Goal: Transaction & Acquisition: Purchase product/service

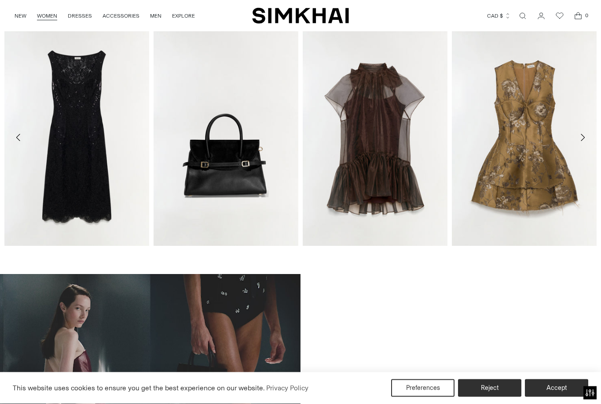
scroll to position [335, 0]
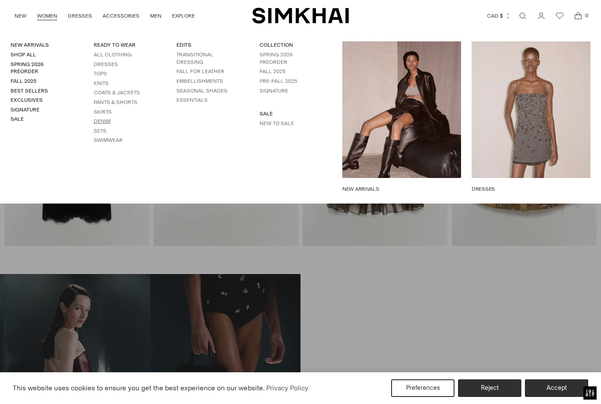
click at [107, 122] on link "Denim" at bounding box center [102, 121] width 17 height 6
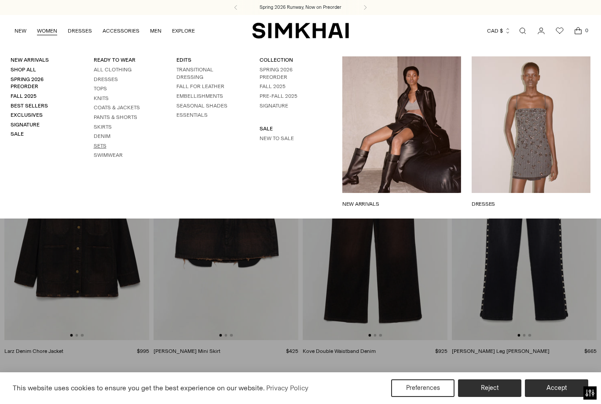
click at [106, 143] on link "Sets" at bounding box center [100, 146] width 13 height 6
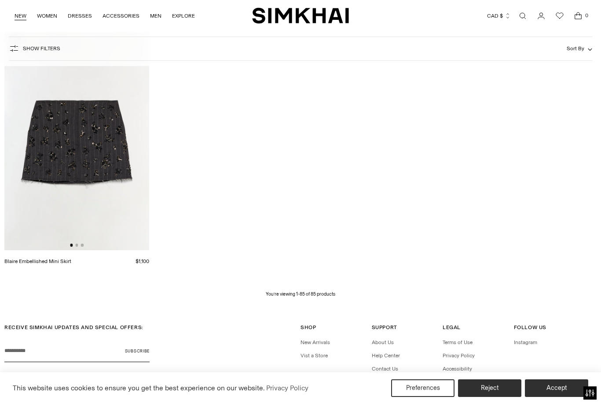
scroll to position [5586, 0]
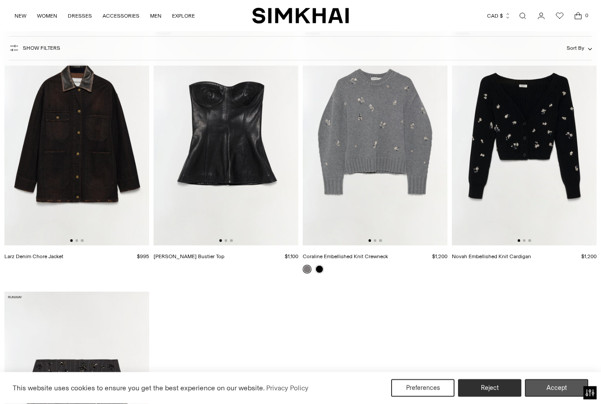
click at [558, 387] on button "Accept" at bounding box center [556, 388] width 63 height 18
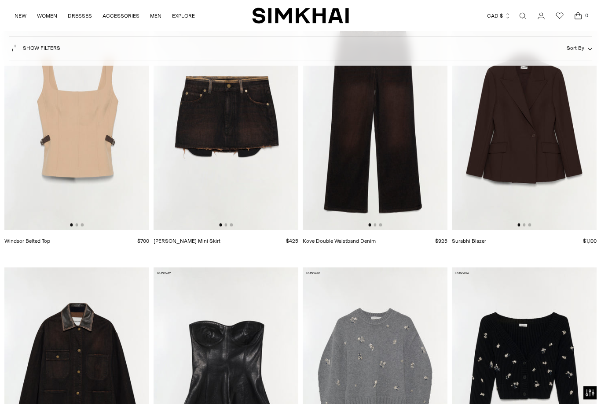
scroll to position [5051, 0]
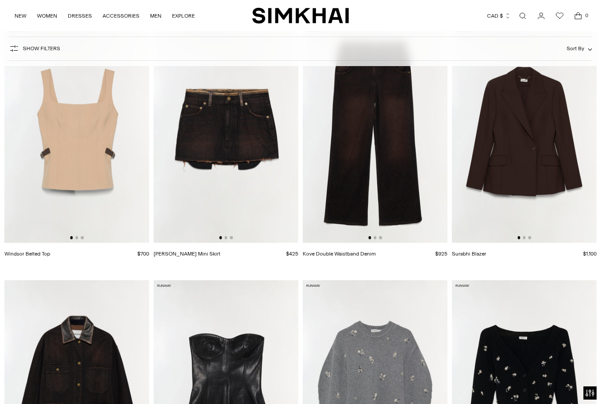
click at [527, 15] on link "Open search modal" at bounding box center [523, 16] width 18 height 18
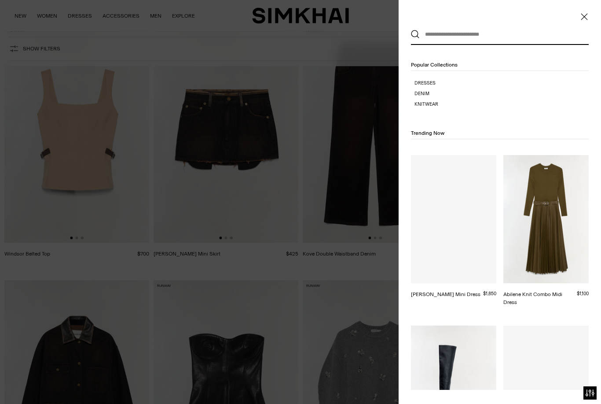
scroll to position [0, 0]
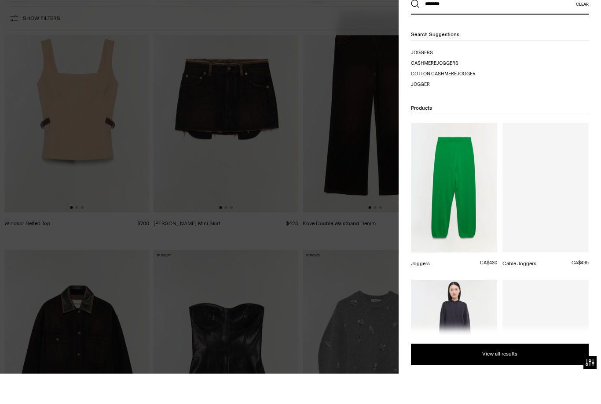
type input "*******"
click at [416, 30] on button "Search" at bounding box center [415, 34] width 9 height 9
